Goal: Check status: Check status

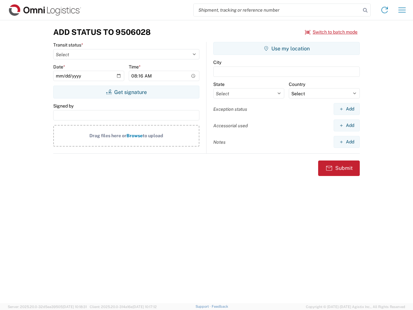
click at [277, 10] on input "search" at bounding box center [277, 10] width 167 height 12
click at [365, 10] on icon at bounding box center [365, 10] width 9 height 9
click at [385, 10] on icon at bounding box center [384, 10] width 10 height 10
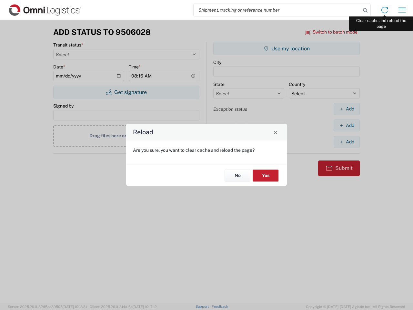
click at [402, 10] on div "Reload Are you sure, you want to clear cache and reload the page? No Yes" at bounding box center [206, 155] width 413 height 310
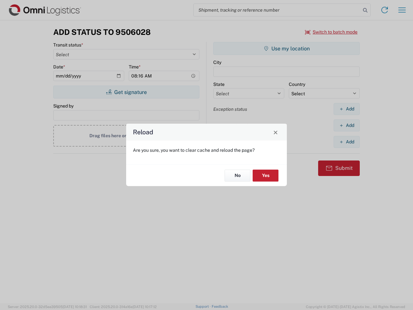
click at [331, 32] on div "Reload Are you sure, you want to clear cache and reload the page? No Yes" at bounding box center [206, 155] width 413 height 310
click at [126, 92] on div "Reload Are you sure, you want to clear cache and reload the page? No Yes" at bounding box center [206, 155] width 413 height 310
click at [287, 48] on div "Reload Are you sure, you want to clear cache and reload the page? No Yes" at bounding box center [206, 155] width 413 height 310
click at [347, 109] on div "Reload Are you sure, you want to clear cache and reload the page? No Yes" at bounding box center [206, 155] width 413 height 310
click at [347, 125] on div "Reload Are you sure, you want to clear cache and reload the page? No Yes" at bounding box center [206, 155] width 413 height 310
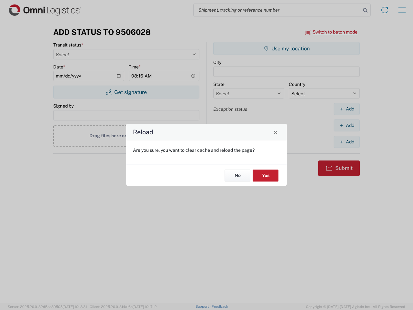
click at [347, 142] on div "Reload Are you sure, you want to clear cache and reload the page? No Yes" at bounding box center [206, 155] width 413 height 310
